Goal: Task Accomplishment & Management: Manage account settings

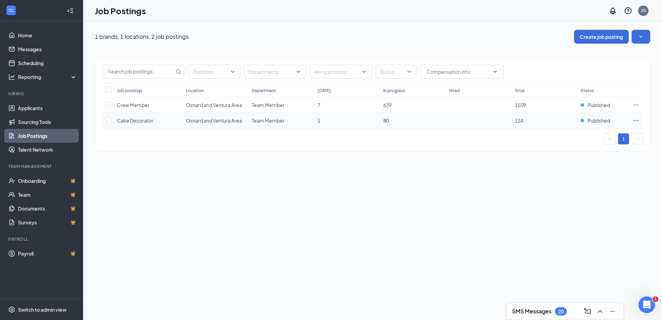
click at [634, 120] on icon "Ellipses" at bounding box center [635, 120] width 7 height 7
click at [551, 139] on li "Edit job posting" at bounding box center [587, 135] width 104 height 16
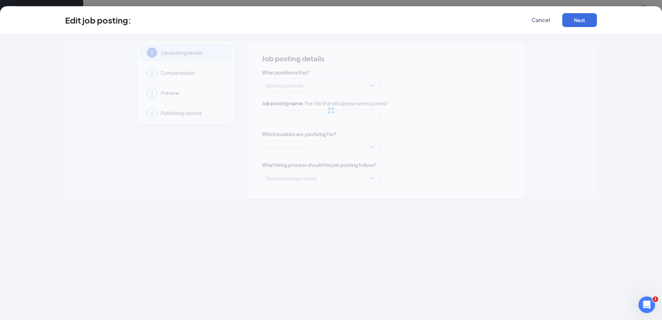
type input "Cake Decorator"
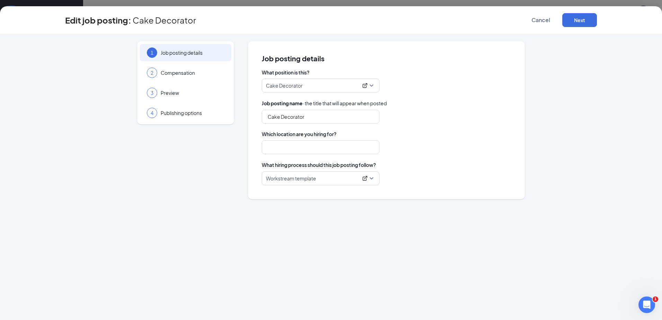
type input "Oxnard and Ventura Area"
click at [535, 23] on span "Cancel" at bounding box center [540, 20] width 19 height 7
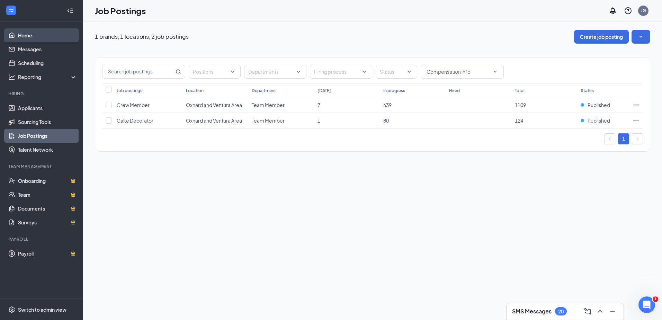
click at [69, 35] on link "Home" at bounding box center [47, 35] width 59 height 14
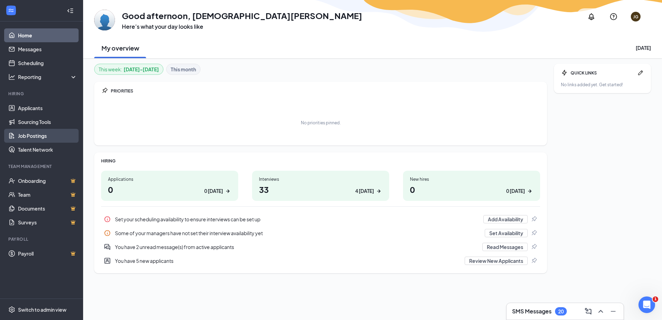
click at [46, 143] on link "Job Postings" at bounding box center [47, 136] width 59 height 14
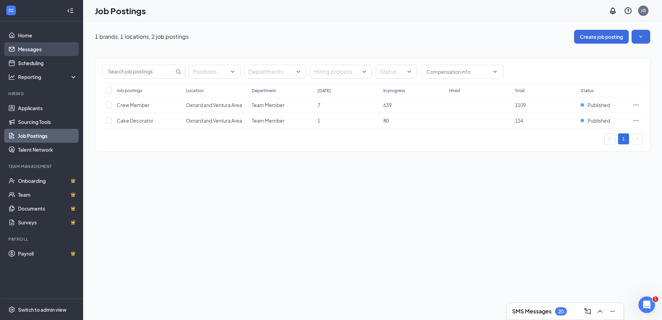
click at [69, 52] on link "Messages" at bounding box center [47, 49] width 59 height 14
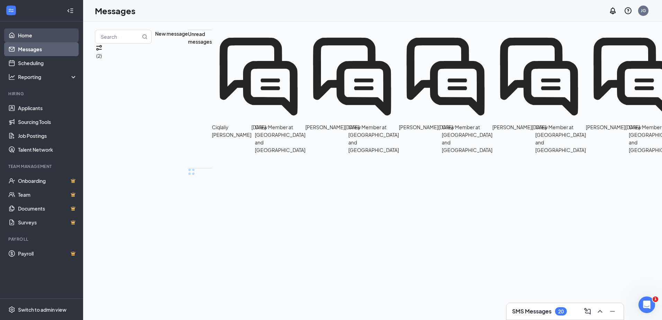
click at [53, 31] on link "Home" at bounding box center [47, 35] width 59 height 14
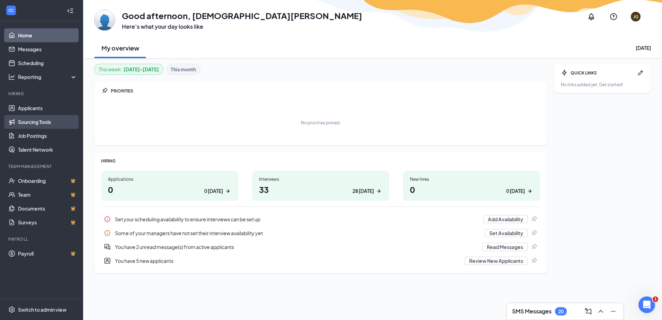
click at [18, 119] on link "Sourcing Tools" at bounding box center [47, 122] width 59 height 14
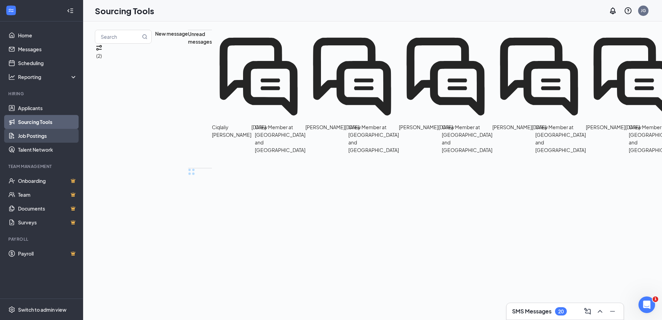
click at [24, 138] on link "Job Postings" at bounding box center [47, 136] width 59 height 14
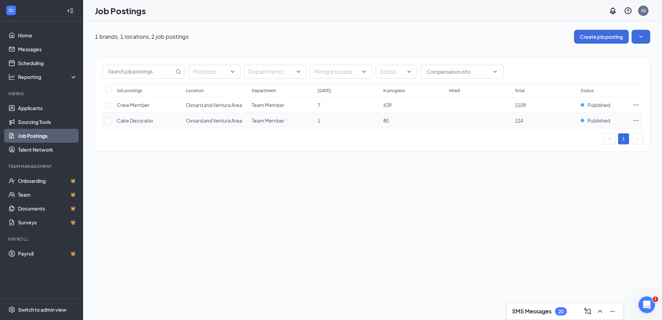
click at [128, 119] on span "Cake Decorator" at bounding box center [135, 120] width 37 height 6
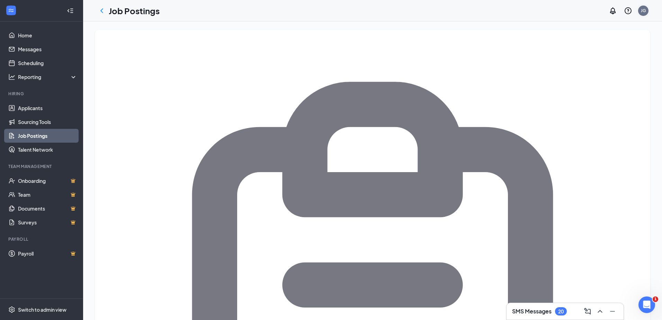
click at [640, 15] on div "JG" at bounding box center [643, 11] width 10 height 10
click at [40, 311] on div "Switch to admin view" at bounding box center [42, 309] width 48 height 7
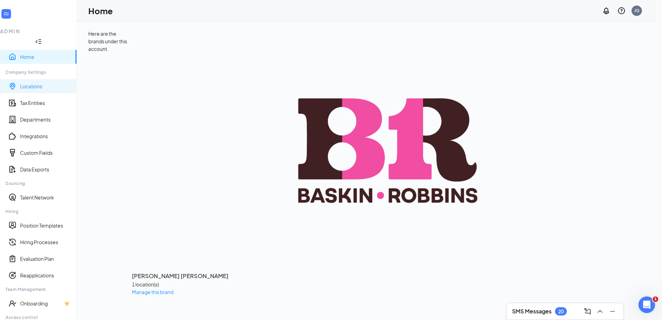
click at [35, 83] on link "Locations" at bounding box center [45, 86] width 51 height 7
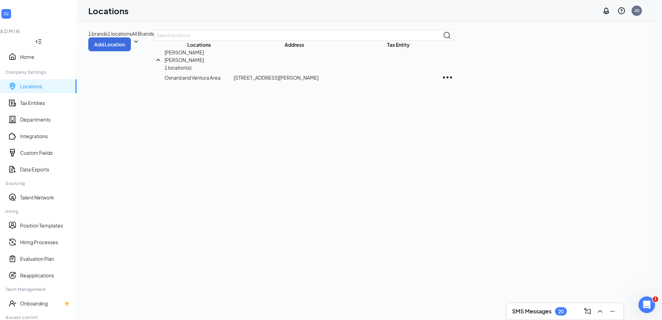
click at [452, 76] on icon "Ellipses" at bounding box center [447, 77] width 9 height 2
click at [411, 96] on p "Edit" at bounding box center [427, 93] width 58 height 8
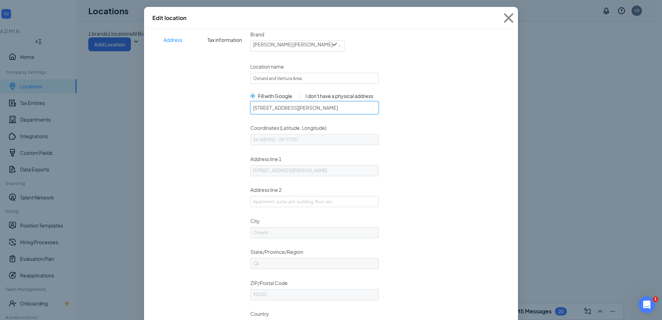
click at [325, 113] on input "3520 Saviers Rd, Oxnard, CA 93030, USA" at bounding box center [314, 107] width 128 height 13
drag, startPoint x: 353, startPoint y: 108, endPoint x: 189, endPoint y: 113, distance: 164.8
click at [189, 113] on div "Address Tax information Brand Select a brand Baskin Robbins Location name Oxnar…" at bounding box center [331, 184] width 374 height 310
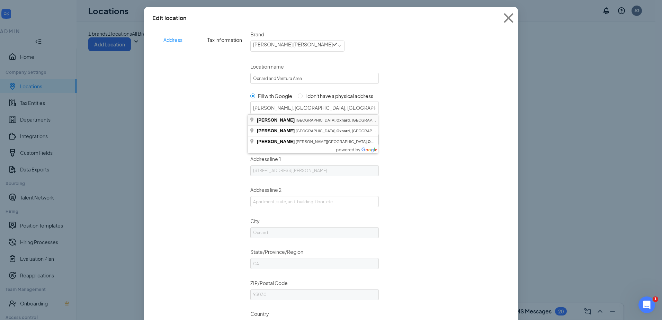
type input "1941 N Rose Ave Ste 620, Oxnard, CA 93036, USA"
type input "34.2192602, -119.1599216"
type input "1941 N Rose Ave"
type input "93036"
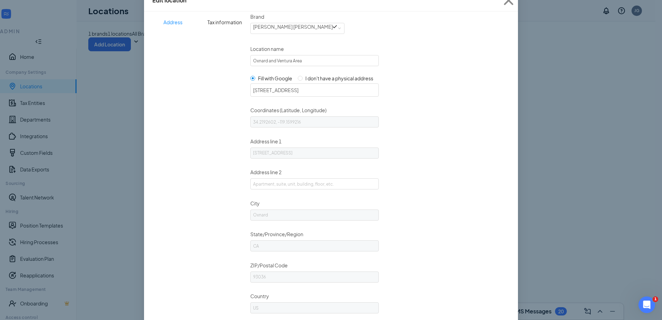
scroll to position [58, 0]
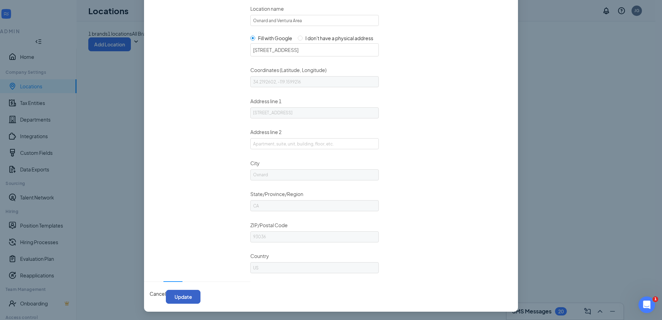
click at [191, 296] on button "Update" at bounding box center [183, 297] width 35 height 14
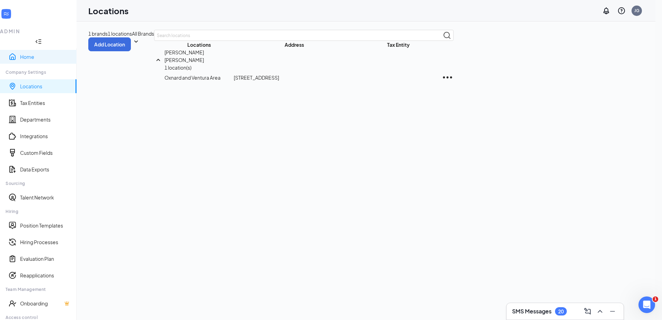
click at [24, 53] on link "Home" at bounding box center [45, 56] width 51 height 7
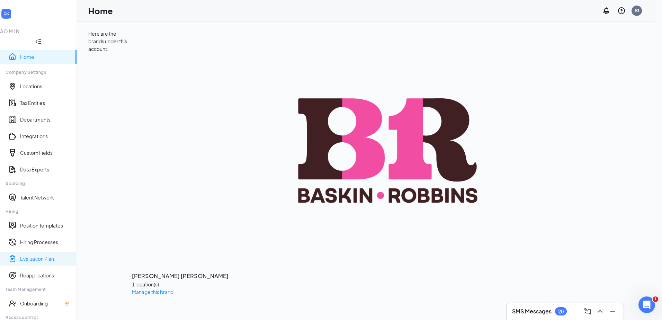
click at [35, 255] on link "Evaluation Plan" at bounding box center [45, 258] width 51 height 7
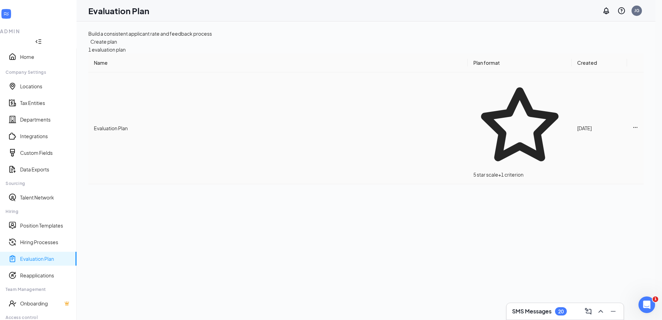
click at [128, 102] on td "Evaluation Plan" at bounding box center [277, 128] width 379 height 112
click at [127, 125] on span "Evaluation Plan" at bounding box center [111, 128] width 34 height 6
click at [44, 238] on link "Hiring Processes" at bounding box center [45, 241] width 51 height 7
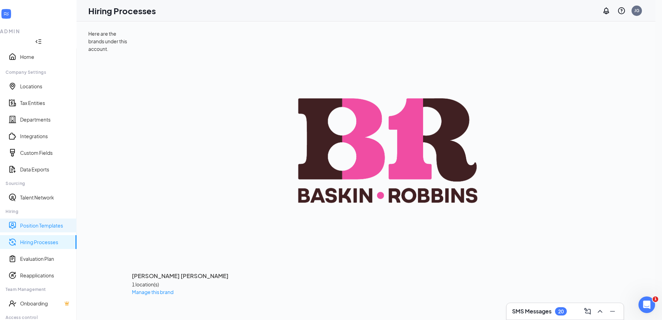
click at [34, 222] on link "Position Templates" at bounding box center [45, 225] width 51 height 7
